Goal: Task Accomplishment & Management: Complete application form

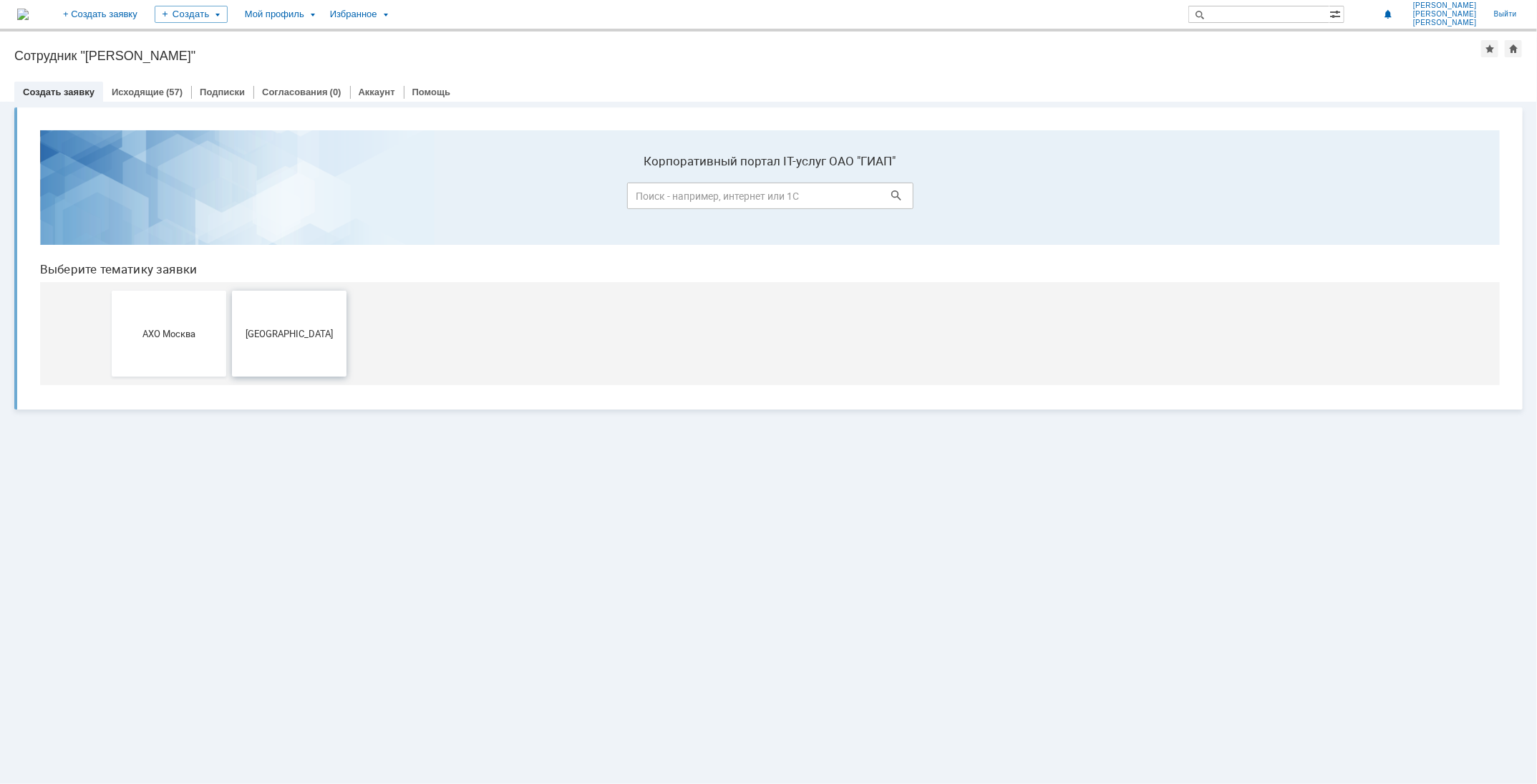
click at [280, 330] on span "[GEOGRAPHIC_DATA]" at bounding box center [288, 332] width 106 height 11
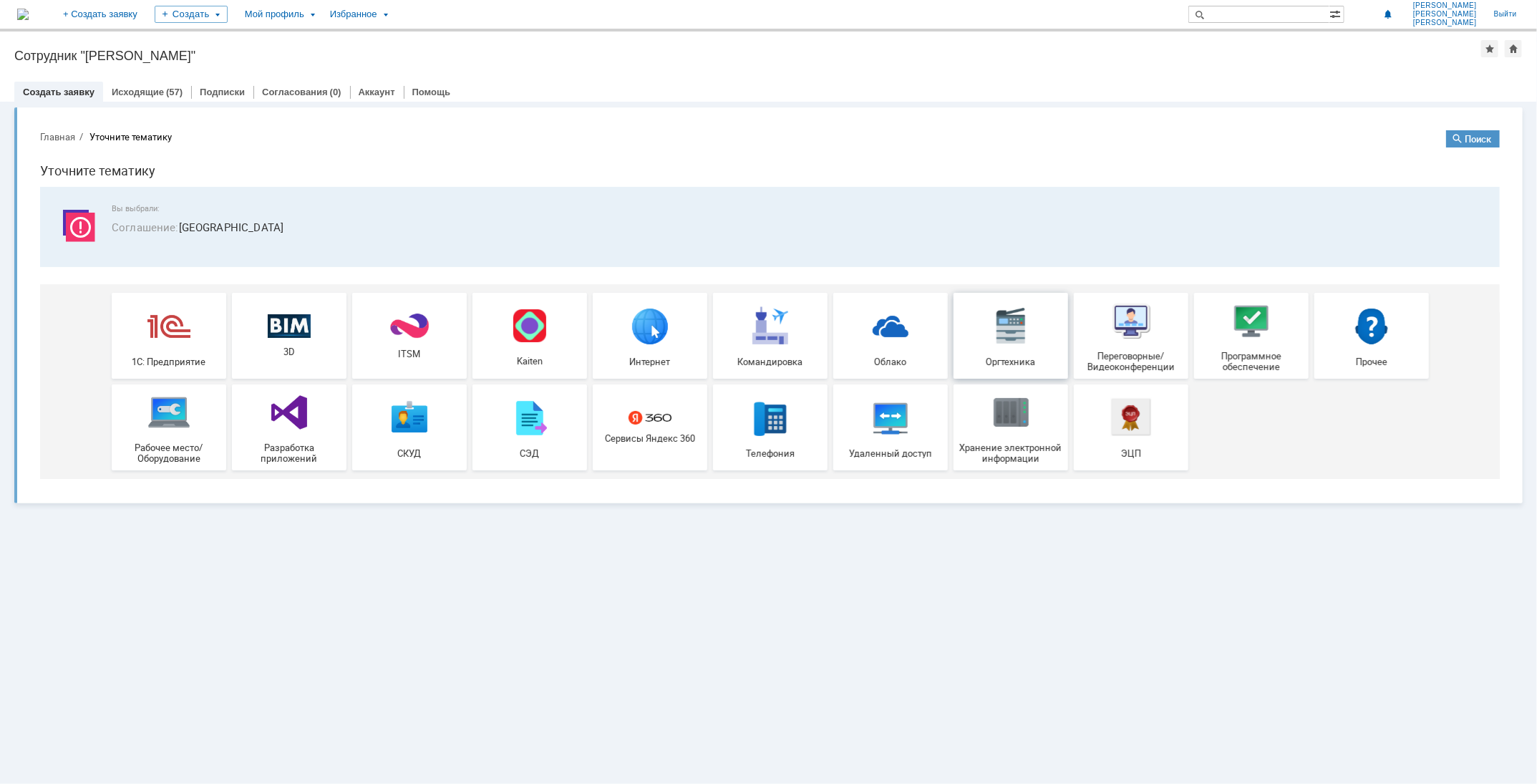
click at [983, 336] on div "Оргтехника" at bounding box center [1010, 334] width 106 height 62
click at [1382, 334] on img at bounding box center [1371, 325] width 43 height 43
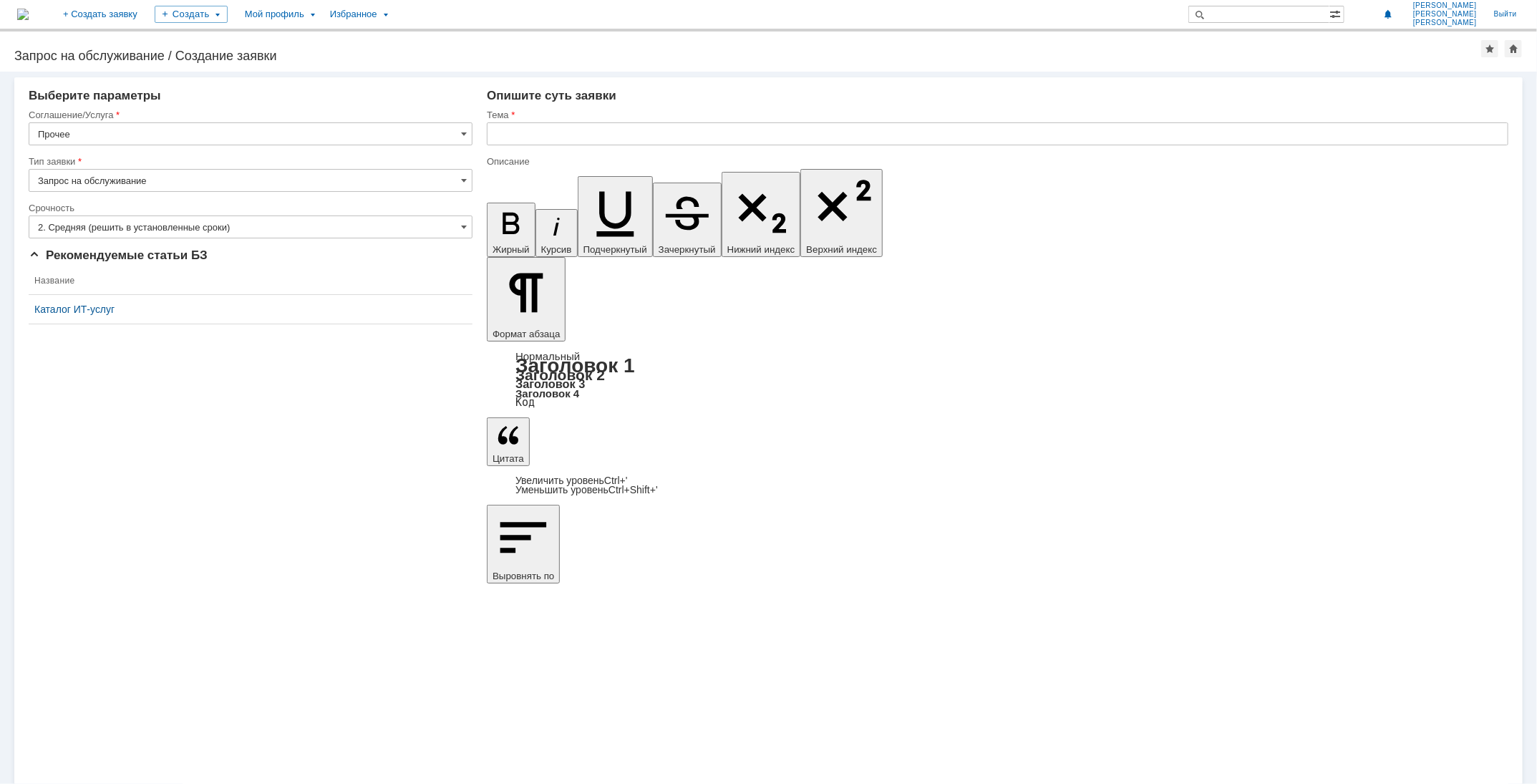
click at [460, 177] on input "Запрос на обслуживание" at bounding box center [251, 180] width 444 height 23
click at [415, 280] on th "Название" at bounding box center [251, 281] width 444 height 28
type input "Запрос на обслуживание"
click at [646, 140] on input "text" at bounding box center [998, 134] width 1022 height 23
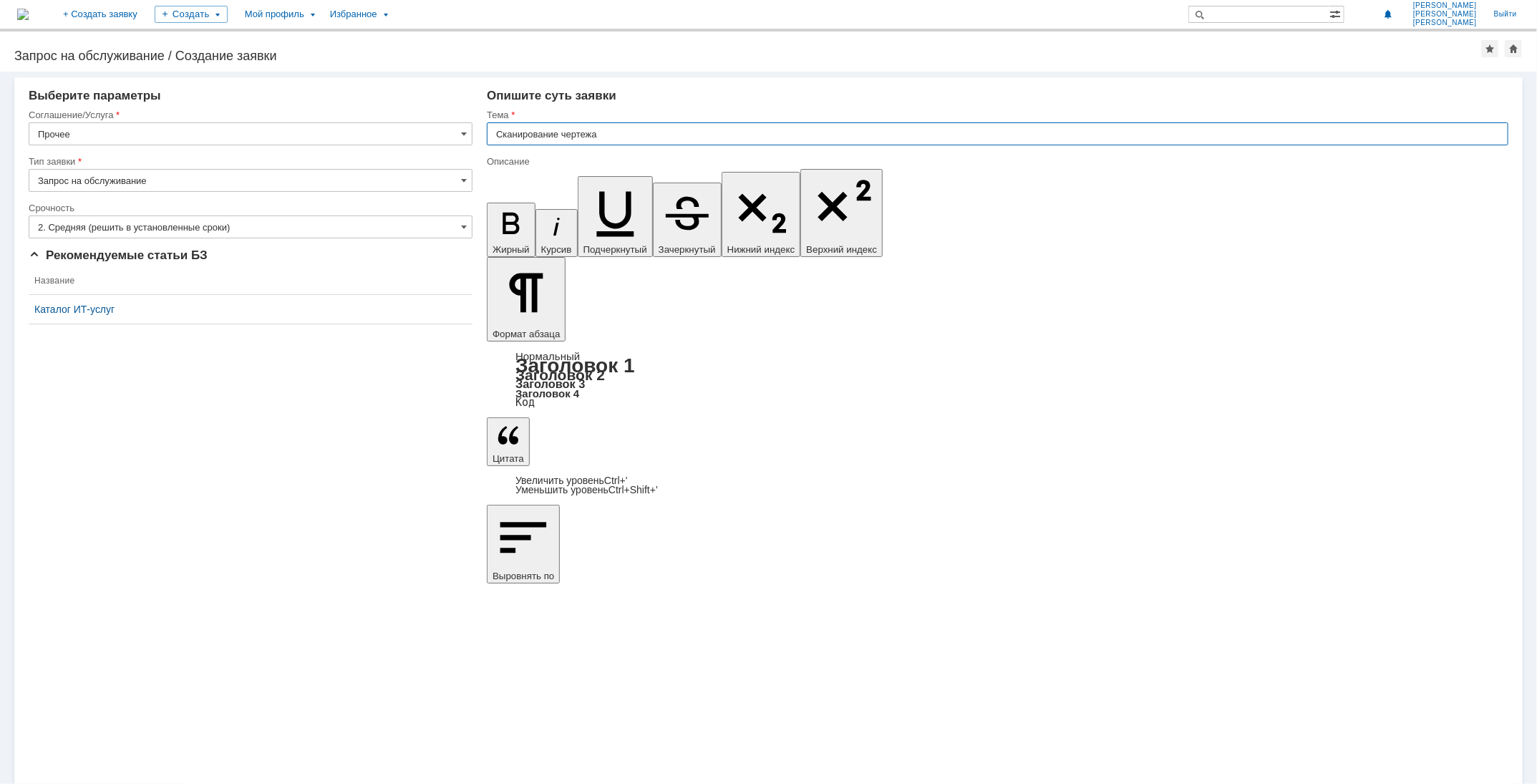
type input "Сканирование чертежа"
